Goal: Task Accomplishment & Management: Use online tool/utility

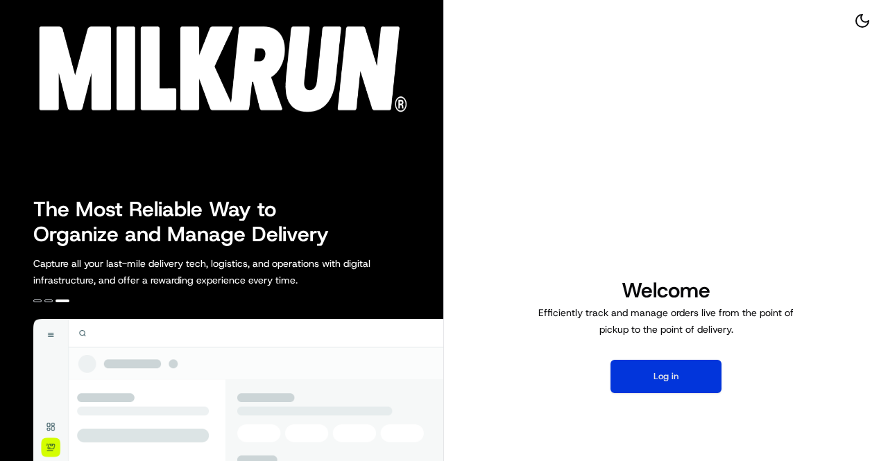
click at [655, 373] on button "Log in" at bounding box center [665, 376] width 111 height 33
